Goal: Find specific fact: Find specific fact

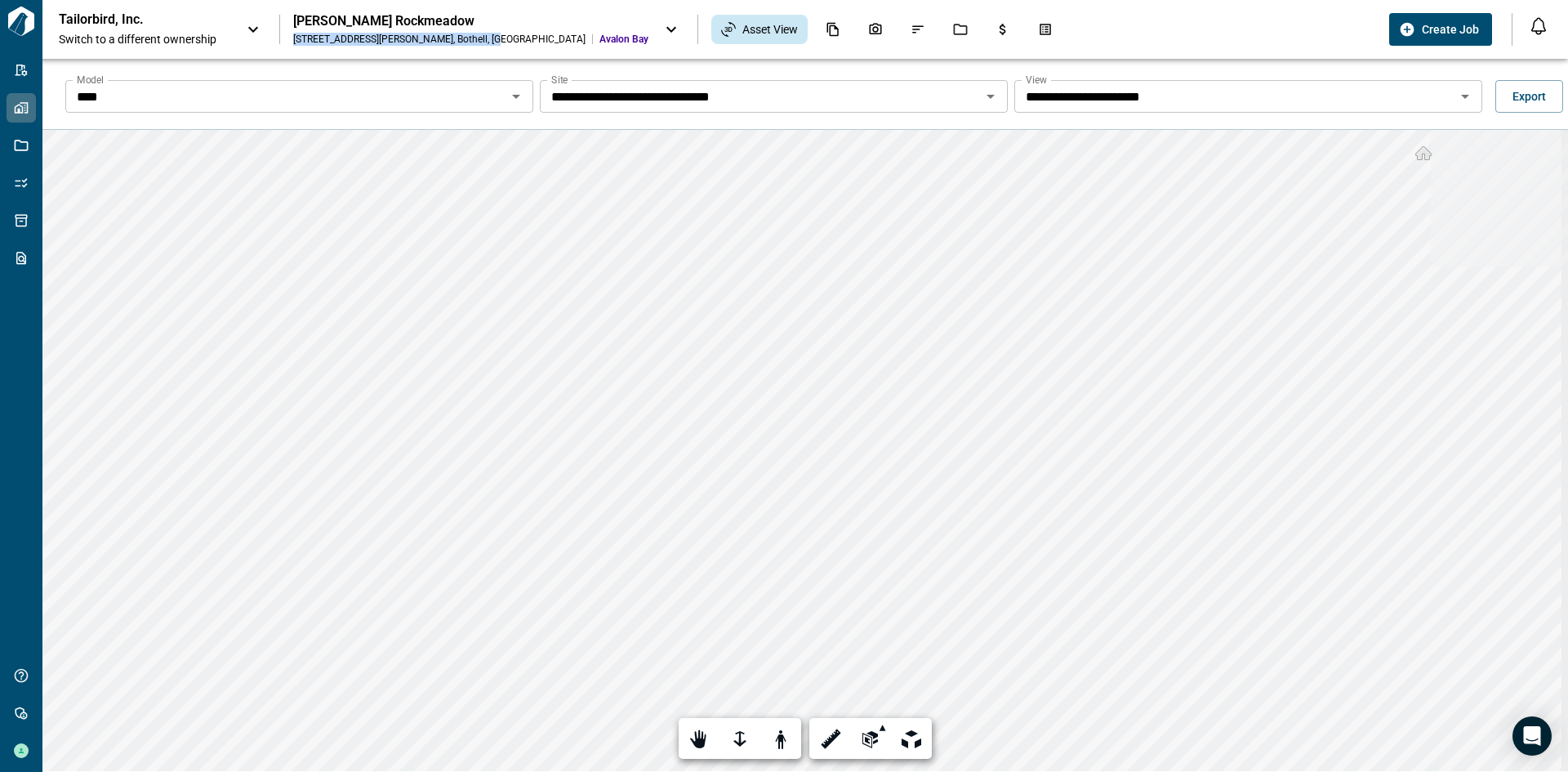
copy div "[STREET_ADDRESS][PERSON_NAME][PERSON_NAME]"
drag, startPoint x: 296, startPoint y: 37, endPoint x: 458, endPoint y: 41, distance: 162.0
click at [458, 41] on div "[STREET_ADDRESS][PERSON_NAME][PERSON_NAME]" at bounding box center [439, 39] width 292 height 13
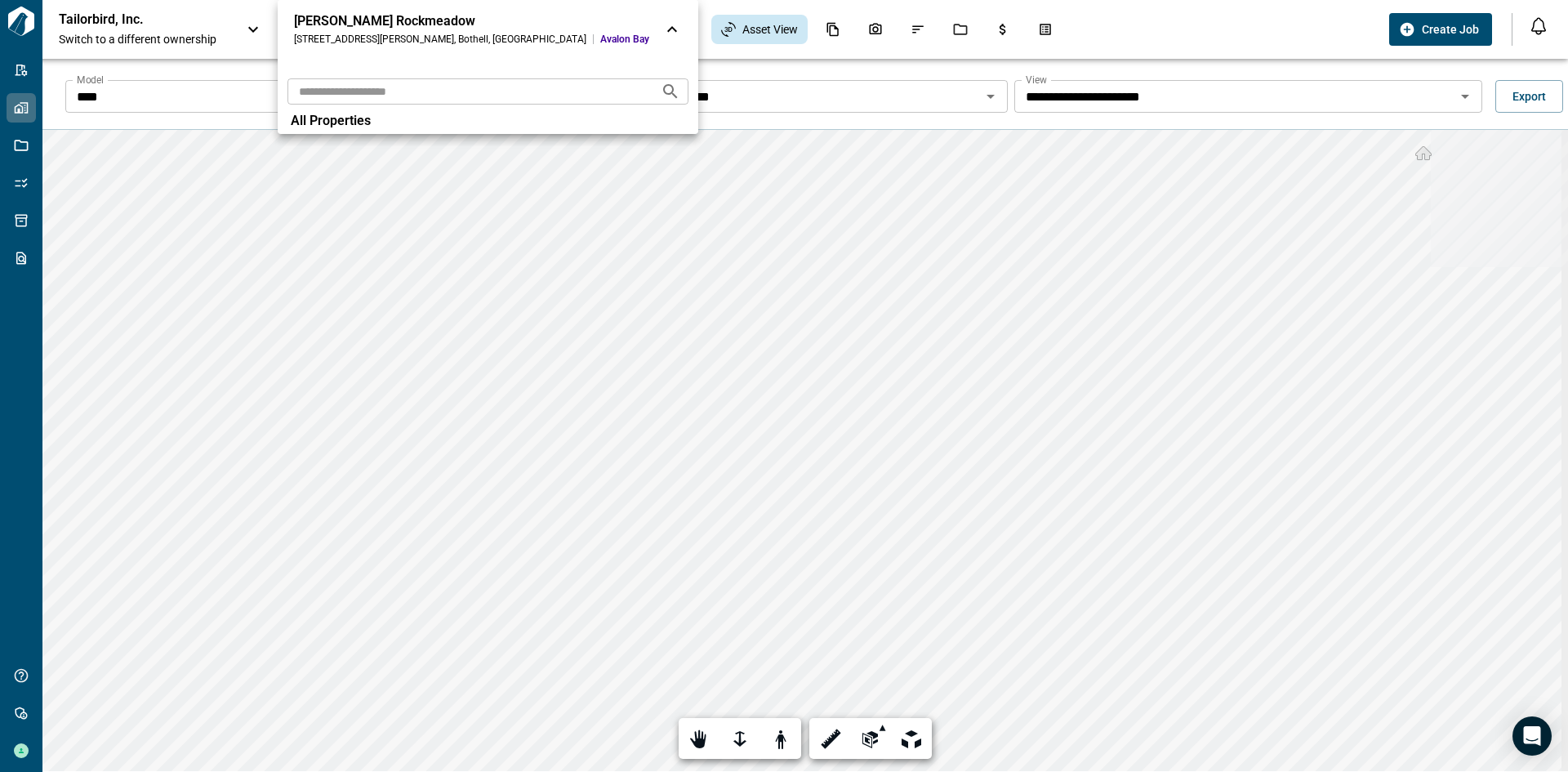
click at [1034, 27] on div at bounding box center [784, 386] width 1568 height 772
